Goal: Information Seeking & Learning: Learn about a topic

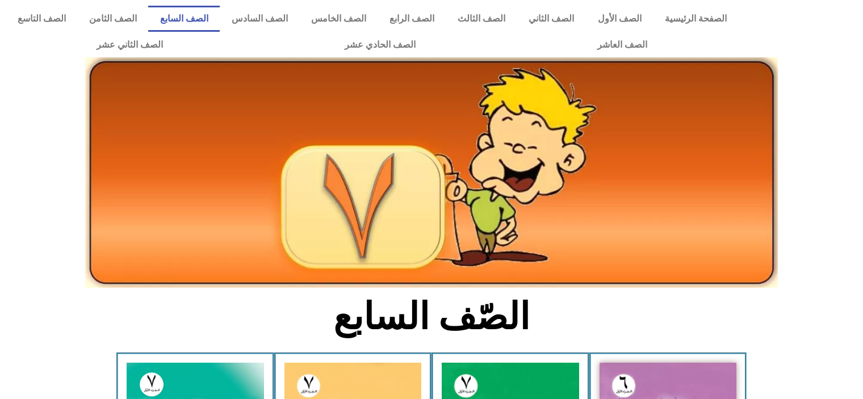
scroll to position [613, 0]
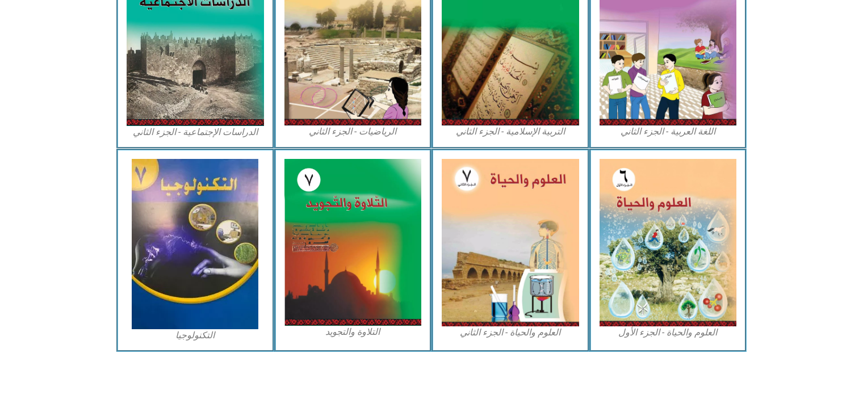
click at [822, 178] on icon at bounding box center [430, 191] width 863 height 86
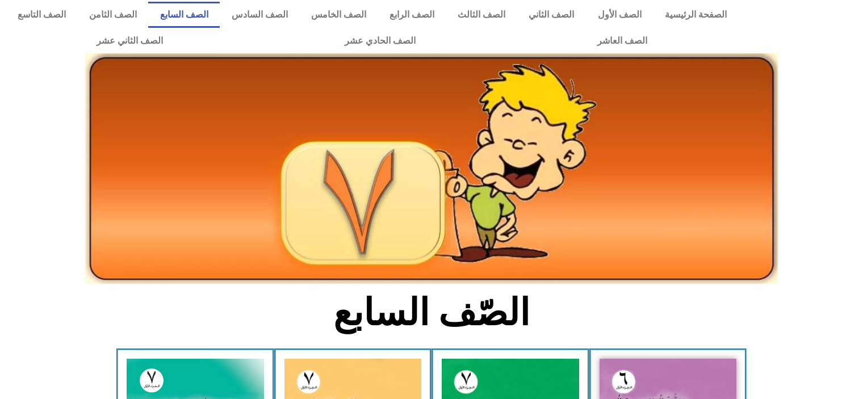
scroll to position [0, 0]
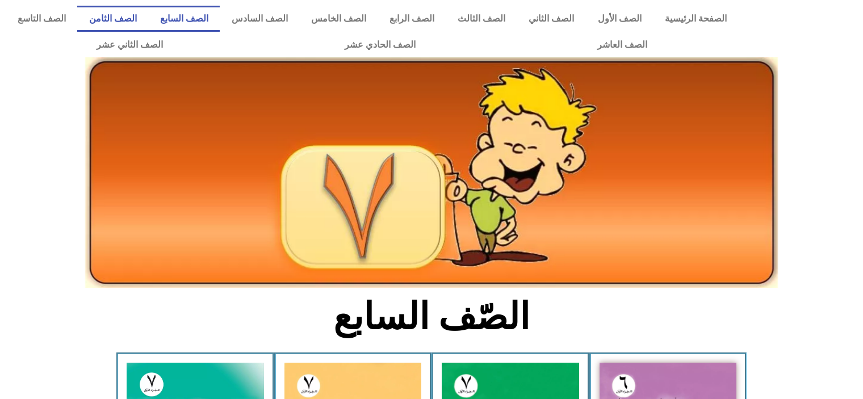
click at [148, 19] on link "الصف الثامن" at bounding box center [112, 19] width 71 height 26
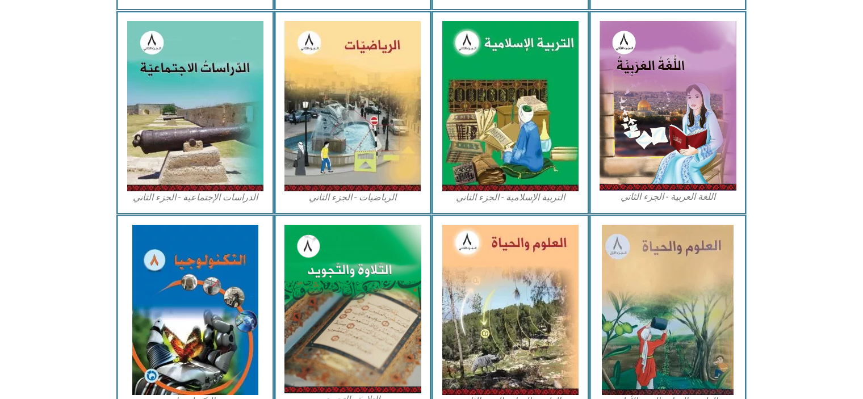
scroll to position [610, 0]
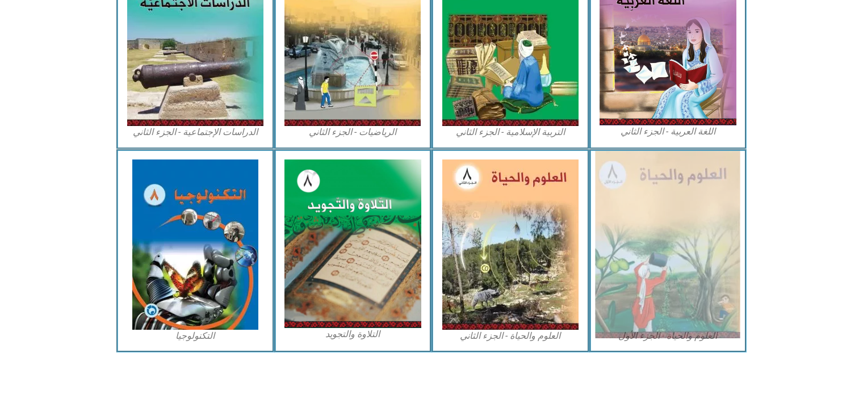
click at [683, 223] on img at bounding box center [667, 244] width 145 height 187
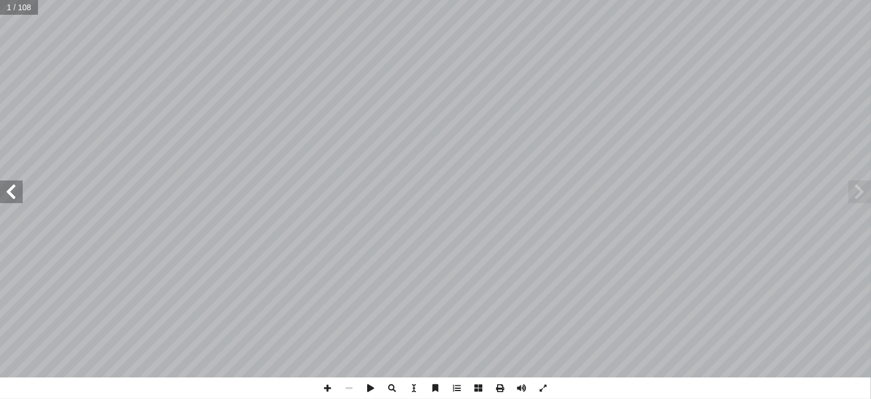
click at [10, 196] on span at bounding box center [11, 191] width 23 height 23
click at [17, 9] on input "text" at bounding box center [22, 7] width 45 height 15
type input "**"
click at [18, 190] on span at bounding box center [11, 191] width 23 height 23
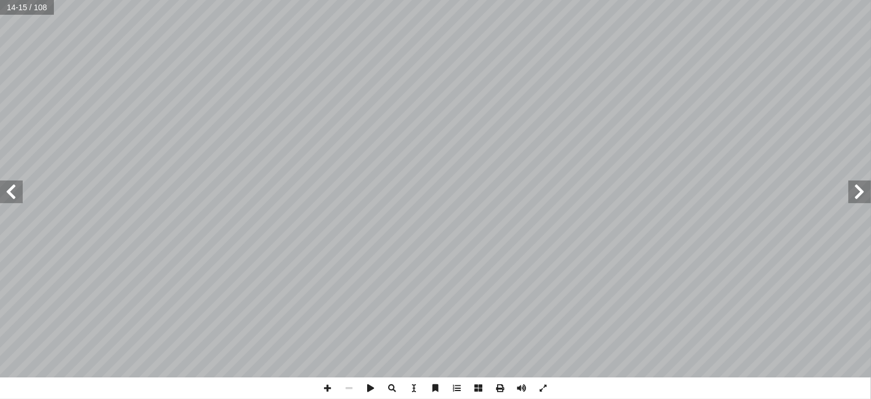
click at [18, 190] on span at bounding box center [11, 191] width 23 height 23
click at [860, 196] on span at bounding box center [860, 191] width 23 height 23
click at [332, 385] on span at bounding box center [328, 388] width 22 height 22
click at [20, 194] on span at bounding box center [11, 191] width 23 height 23
